Goal: Task Accomplishment & Management: Manage account settings

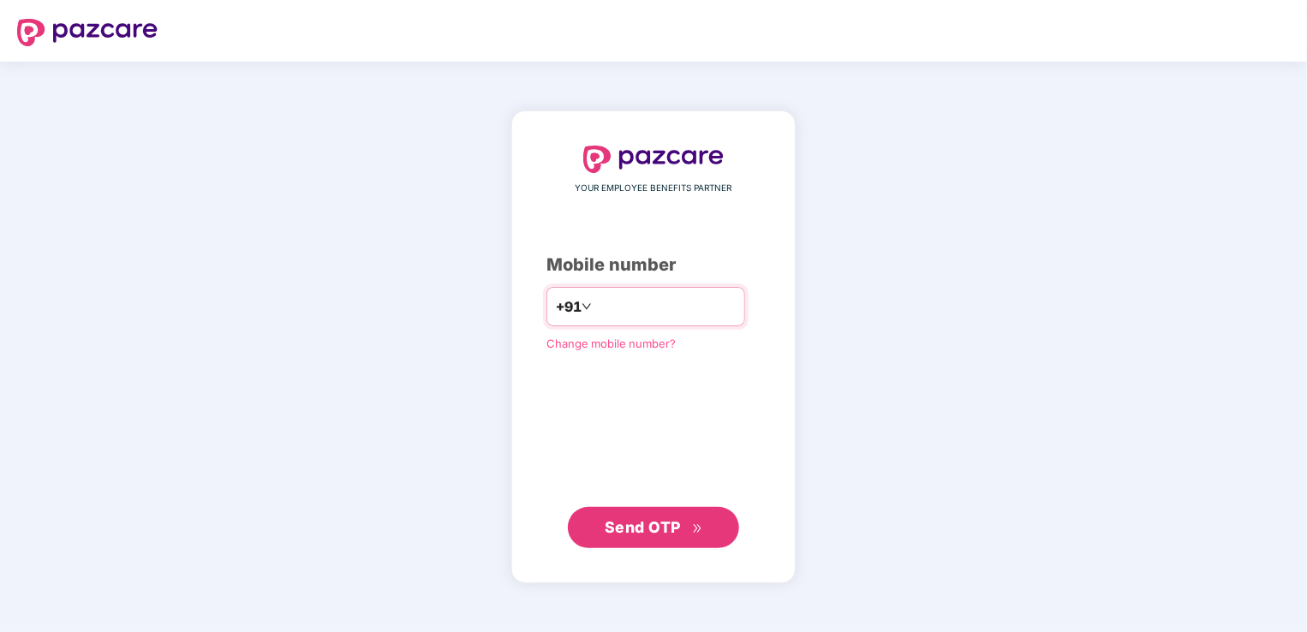
click at [643, 301] on input "number" at bounding box center [665, 306] width 140 height 27
type input "**********"
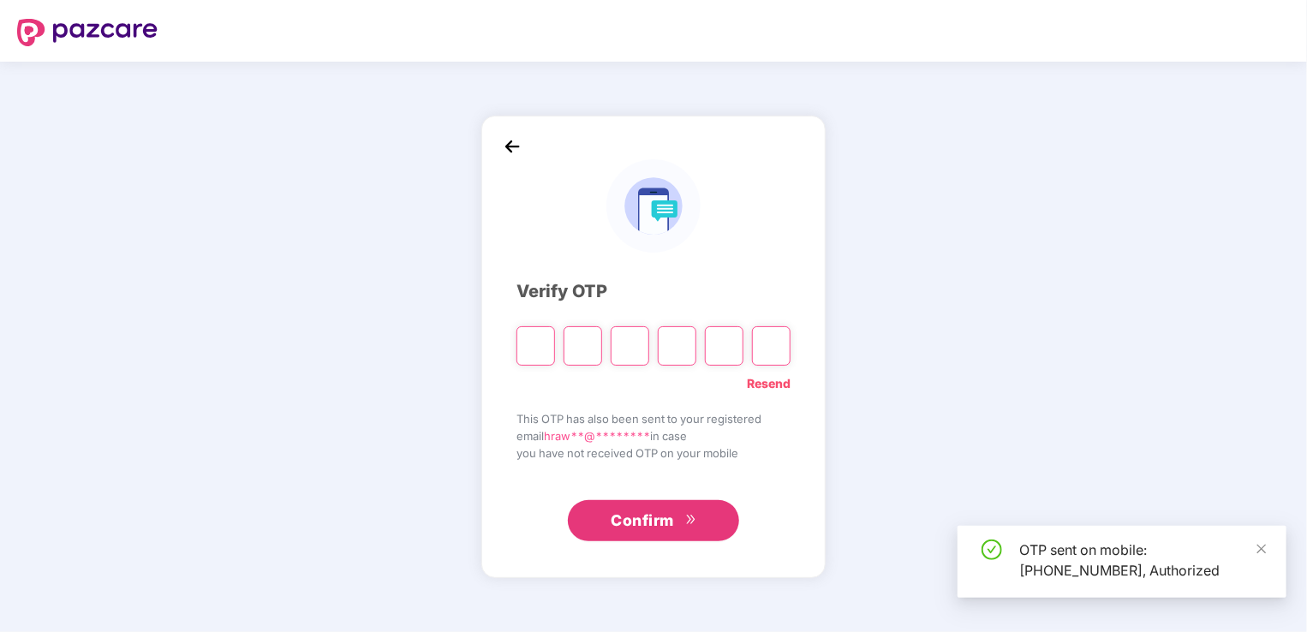
type input "*"
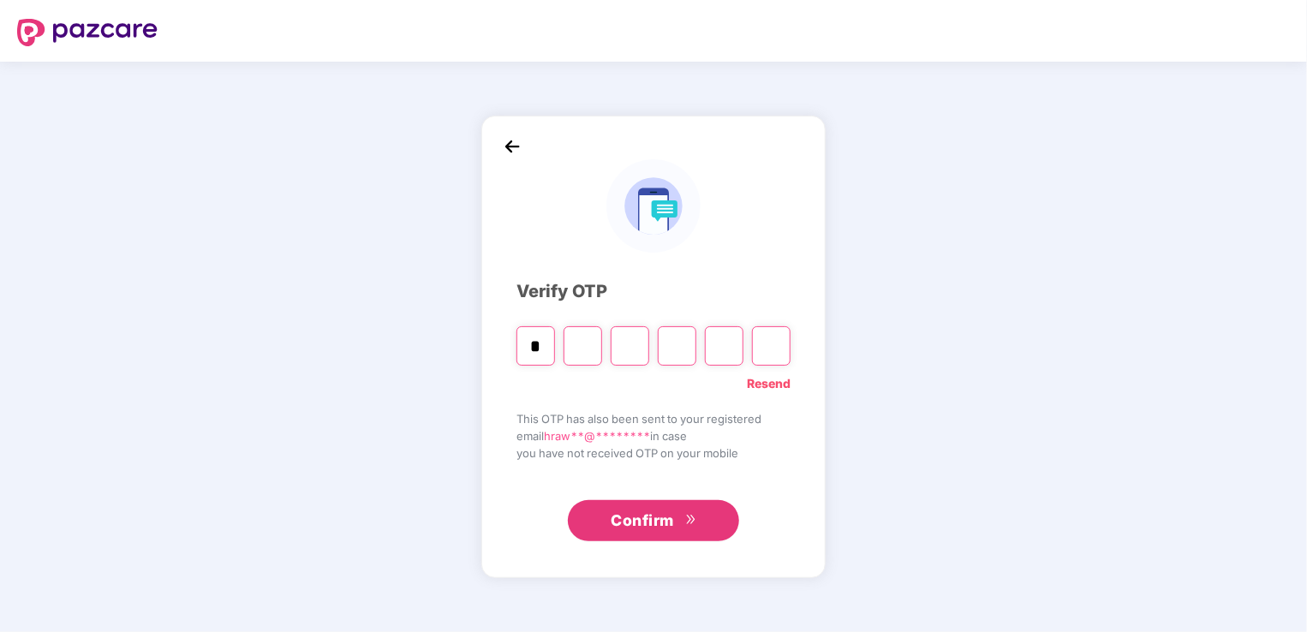
type input "*"
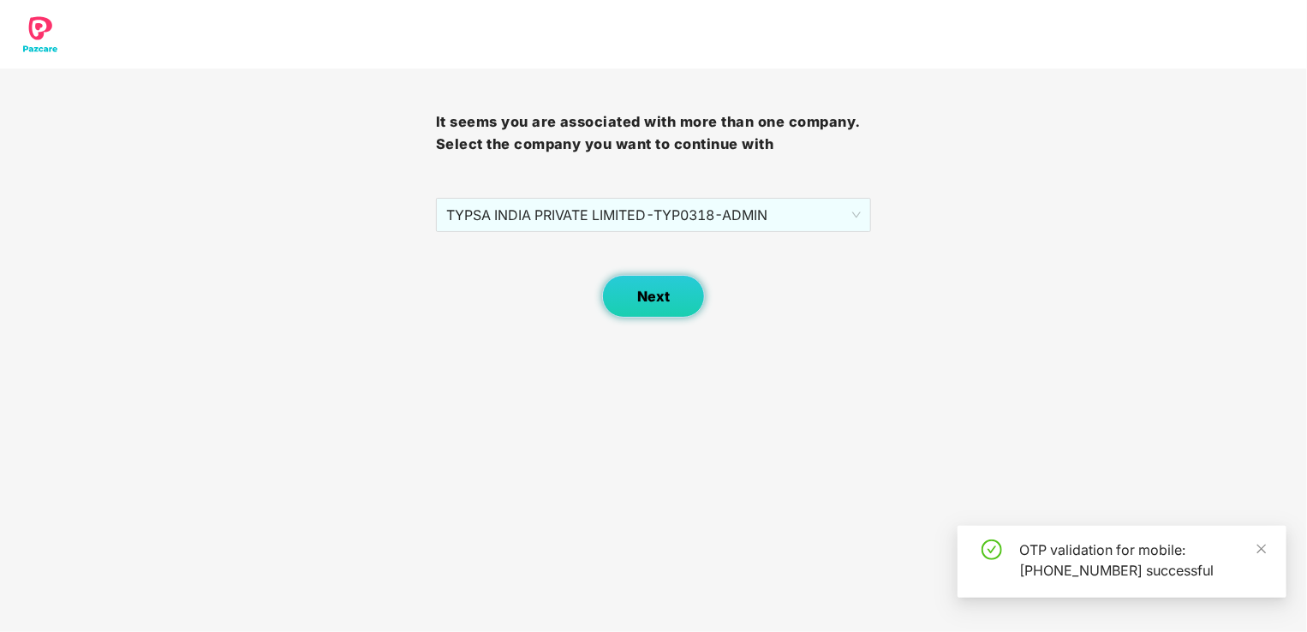
click at [632, 284] on button "Next" at bounding box center [653, 296] width 103 height 43
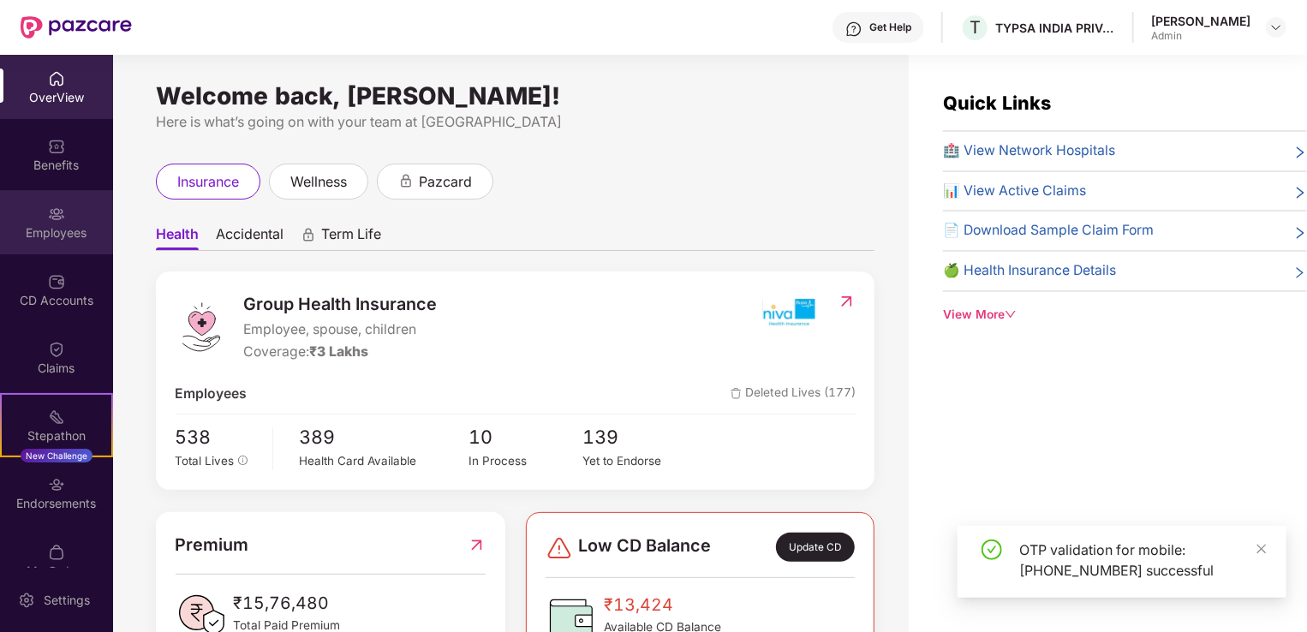
click at [81, 218] on div "Employees" at bounding box center [56, 222] width 113 height 64
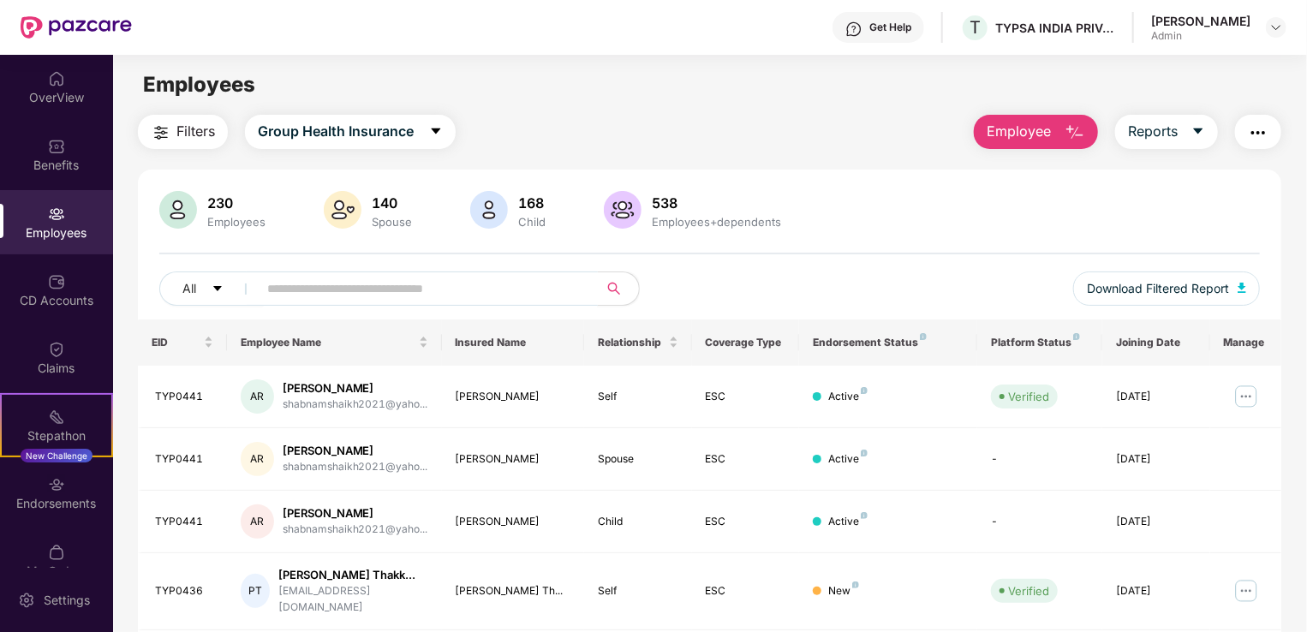
click at [459, 289] on input "text" at bounding box center [420, 289] width 307 height 26
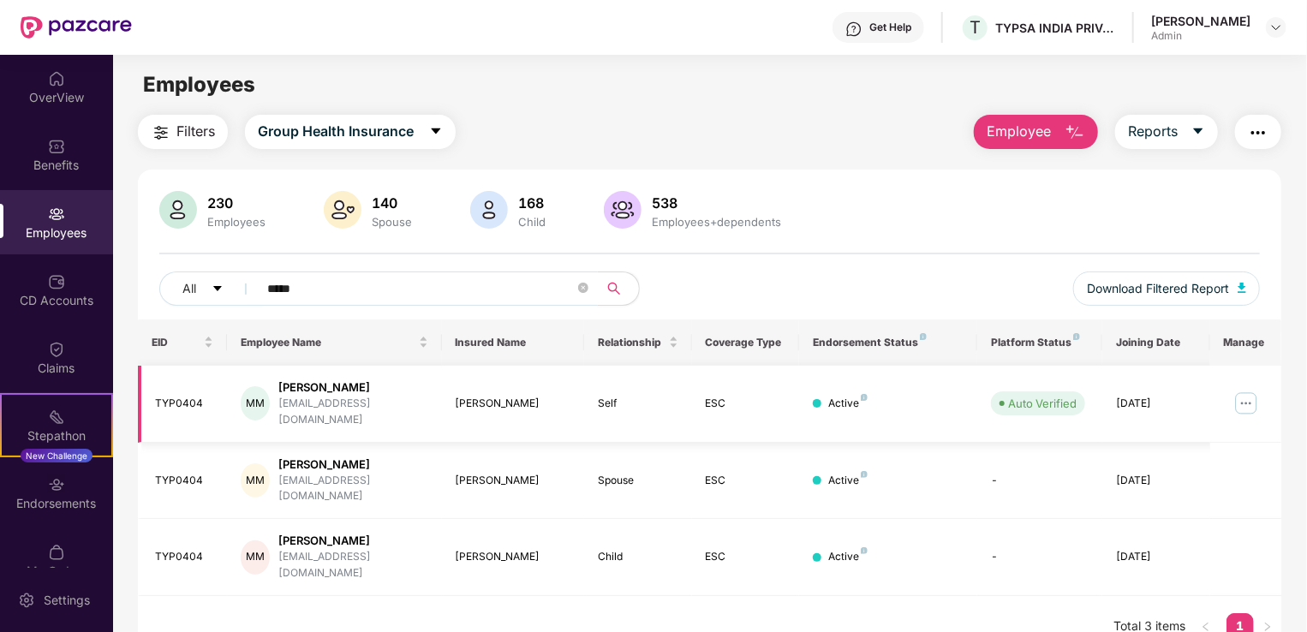
type input "*****"
click at [1244, 396] on img at bounding box center [1245, 403] width 27 height 27
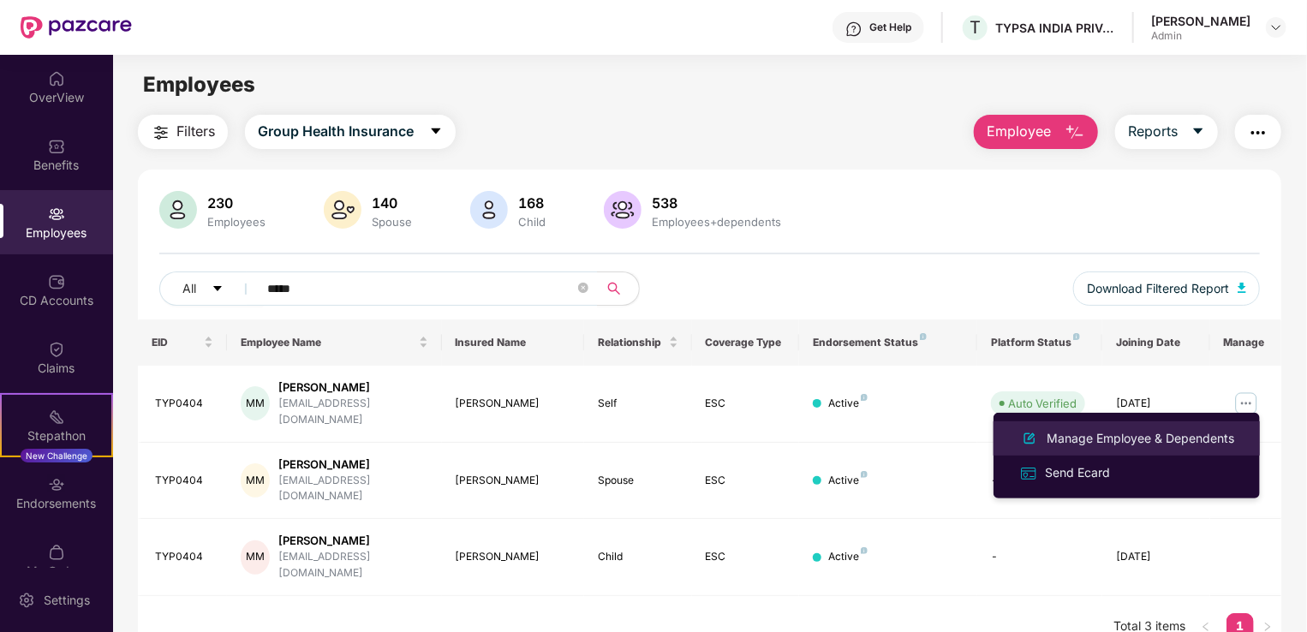
click at [1104, 436] on div "Manage Employee & Dependents" at bounding box center [1140, 438] width 194 height 19
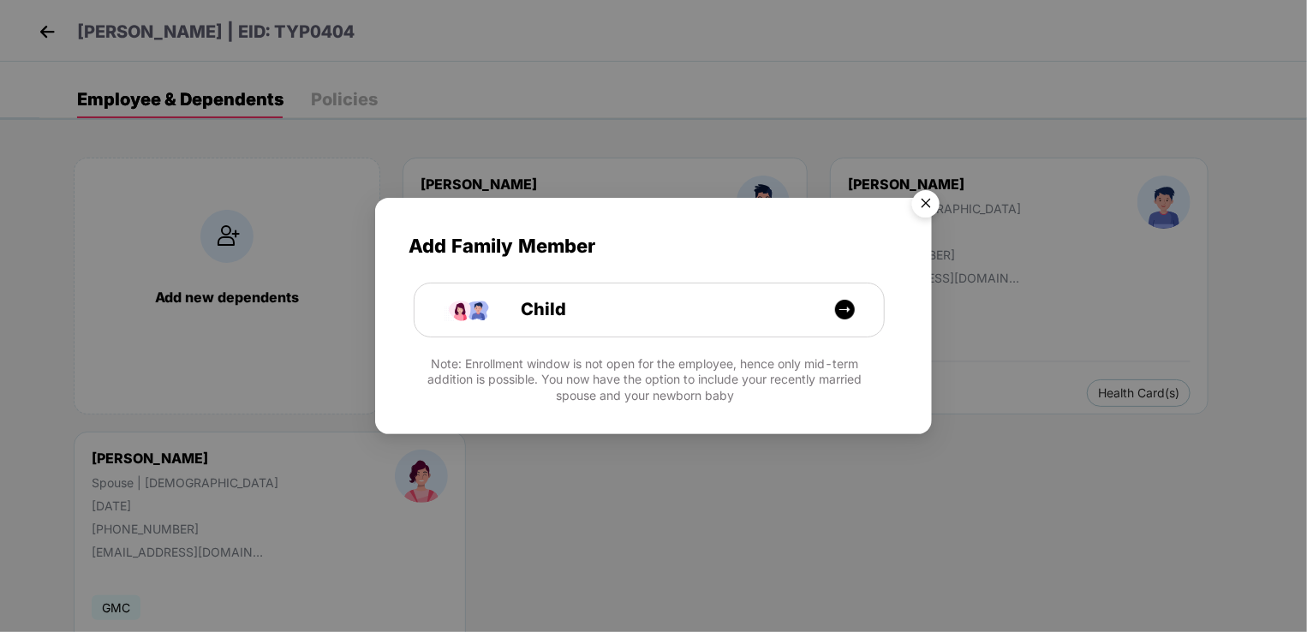
click at [931, 204] on img "Close" at bounding box center [926, 206] width 48 height 48
